Goal: Information Seeking & Learning: Check status

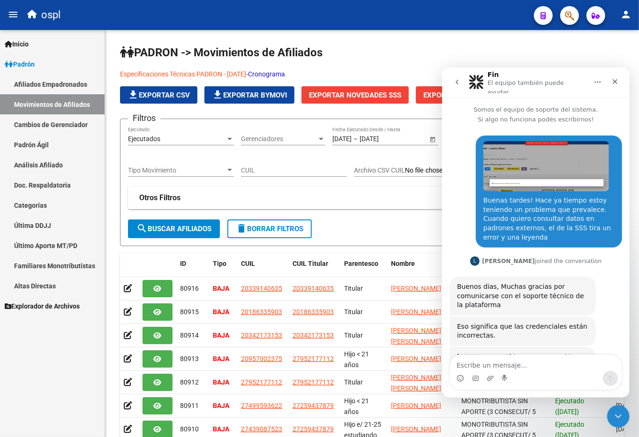
scroll to position [126, 0]
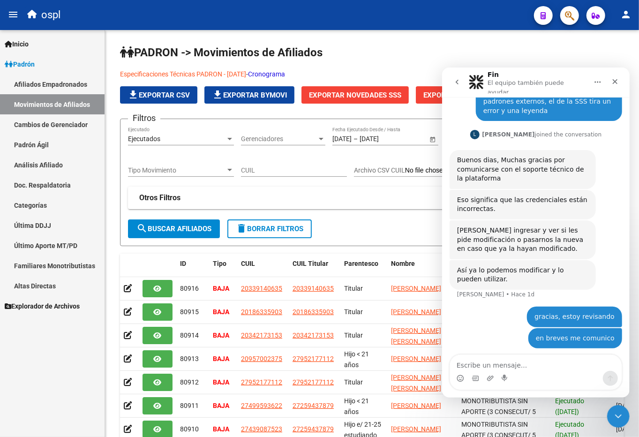
click at [57, 157] on link "Análisis Afiliado" at bounding box center [52, 165] width 104 height 20
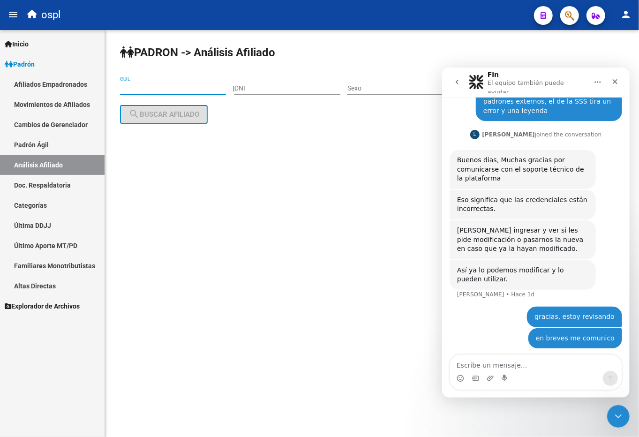
click at [161, 87] on input "CUIL" at bounding box center [173, 88] width 106 height 8
type input "27-31638767-0"
click at [168, 110] on span "search Buscar afiliado" at bounding box center [163, 114] width 71 height 8
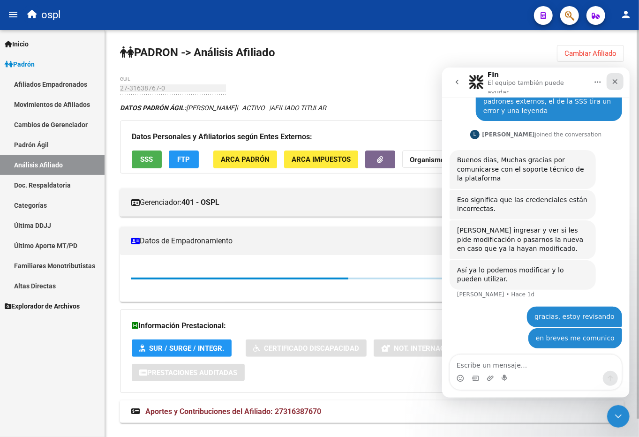
click at [613, 77] on icon "Cerrar" at bounding box center [613, 80] width 7 height 7
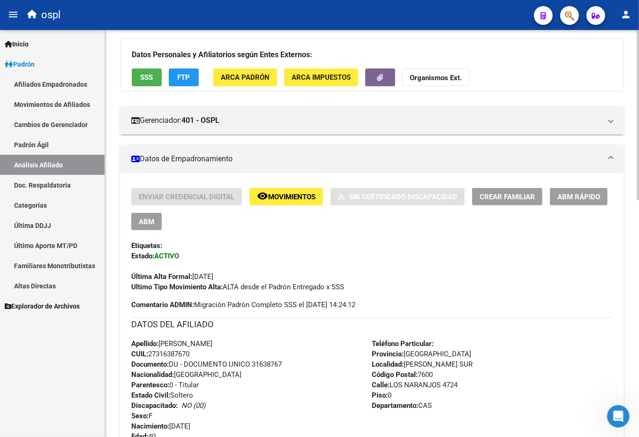
scroll to position [208, 0]
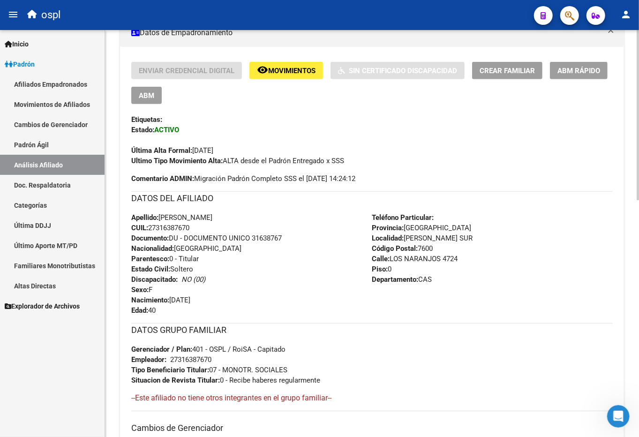
click at [301, 236] on div "Apellido: [PERSON_NAME]: 27316387670 Documento: DU - DOCUMENTO UNICO 31638767 N…" at bounding box center [251, 263] width 241 height 103
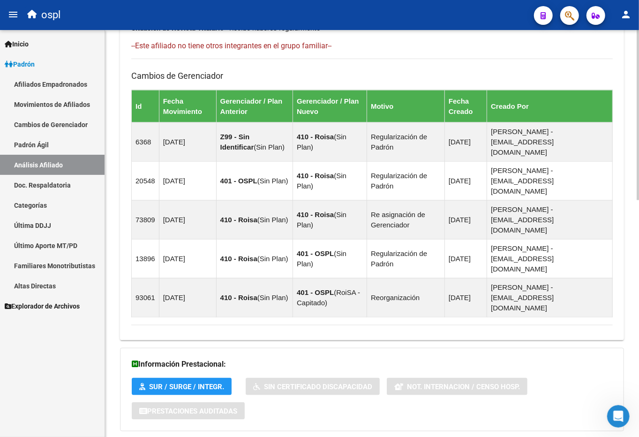
scroll to position [567, 0]
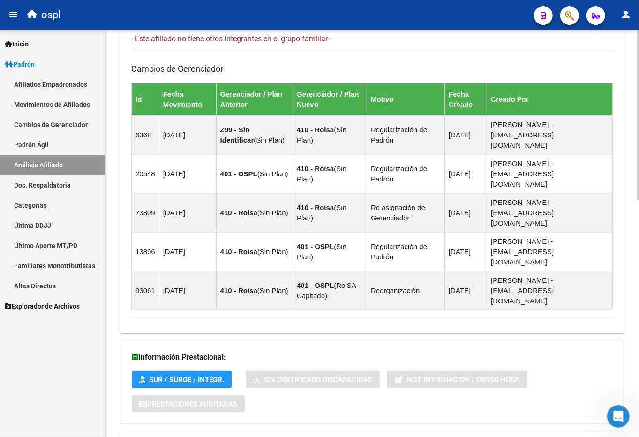
click at [215, 436] on span "Aportes y Contribuciones del Afiliado: 27316387670" at bounding box center [233, 442] width 176 height 9
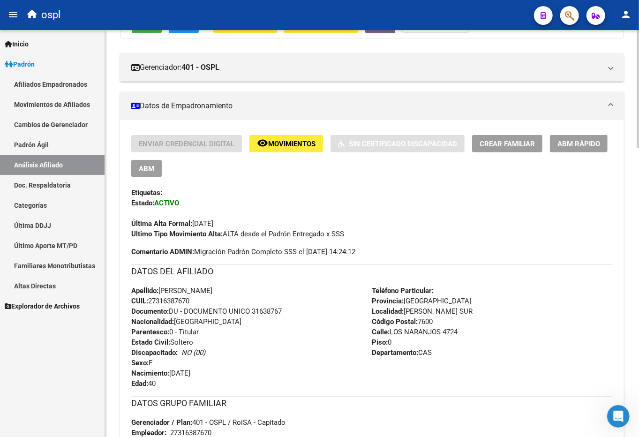
scroll to position [265, 0]
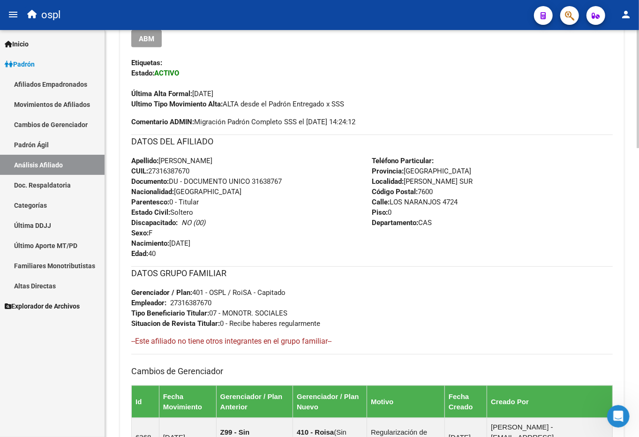
click at [169, 166] on div "Apellido: [PERSON_NAME]: 27316387670 Documento: DU - DOCUMENTO UNICO 31638767 N…" at bounding box center [251, 207] width 241 height 103
click at [169, 177] on strong "Documento:" at bounding box center [149, 181] width 37 height 8
click at [169, 172] on span "CUIL: 27316387670" at bounding box center [160, 171] width 58 height 8
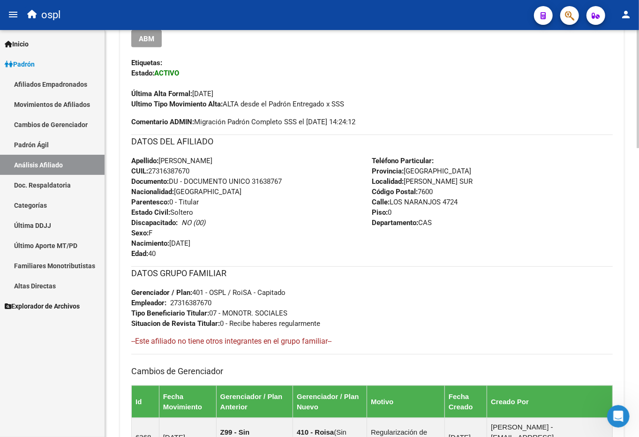
click at [169, 172] on span "CUIL: 27316387670" at bounding box center [160, 171] width 58 height 8
copy span "27316387670"
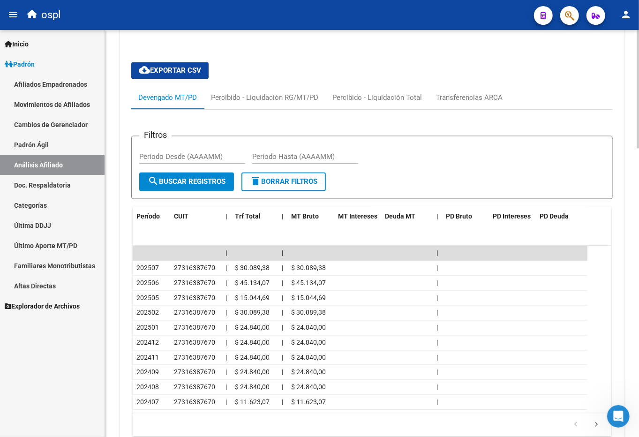
scroll to position [994, 0]
